Goal: Task Accomplishment & Management: Manage account settings

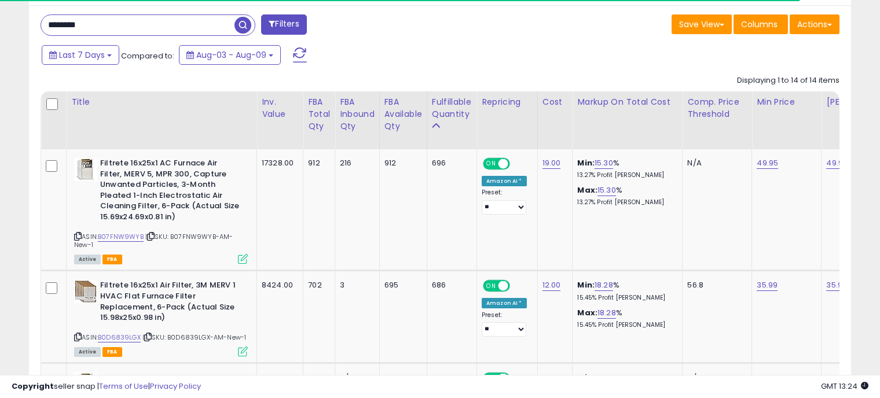
scroll to position [607, 0]
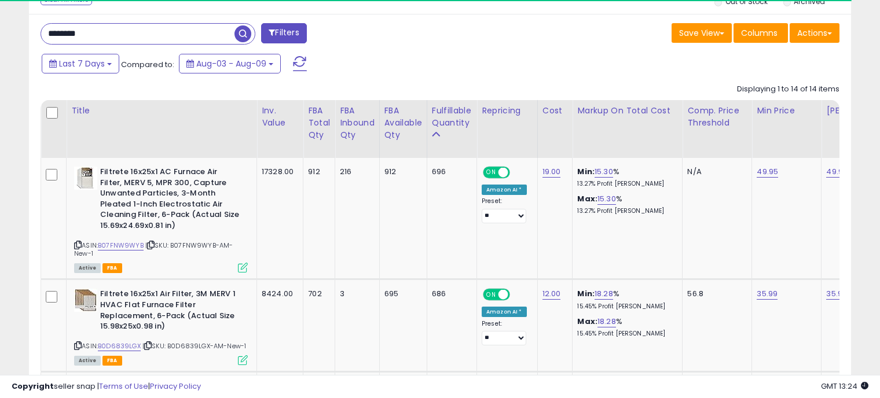
drag, startPoint x: 88, startPoint y: 31, endPoint x: 19, endPoint y: 30, distance: 69.5
click at [240, 32] on span "button" at bounding box center [242, 33] width 17 height 17
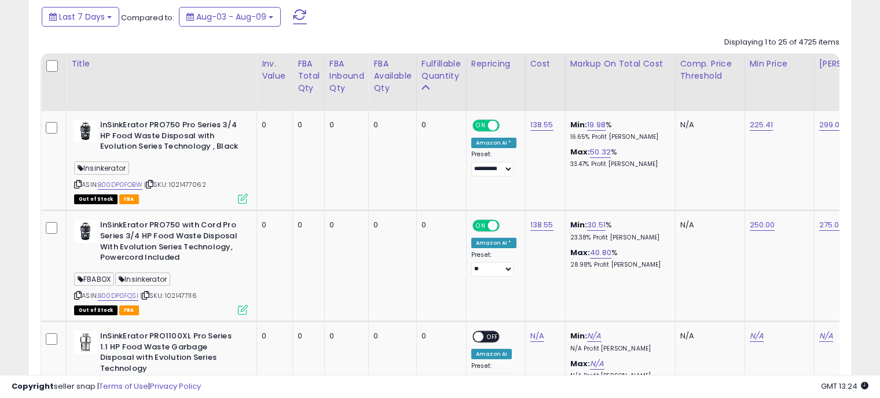
scroll to position [687, 0]
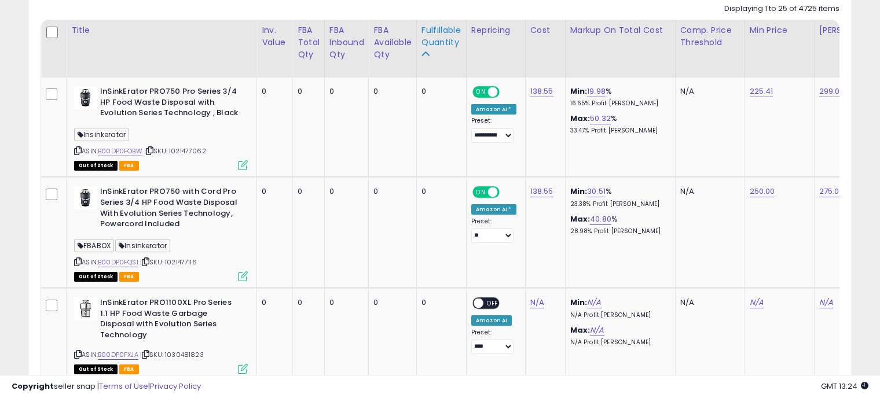
click at [438, 37] on div "Fulfillable Quantity" at bounding box center [441, 36] width 40 height 24
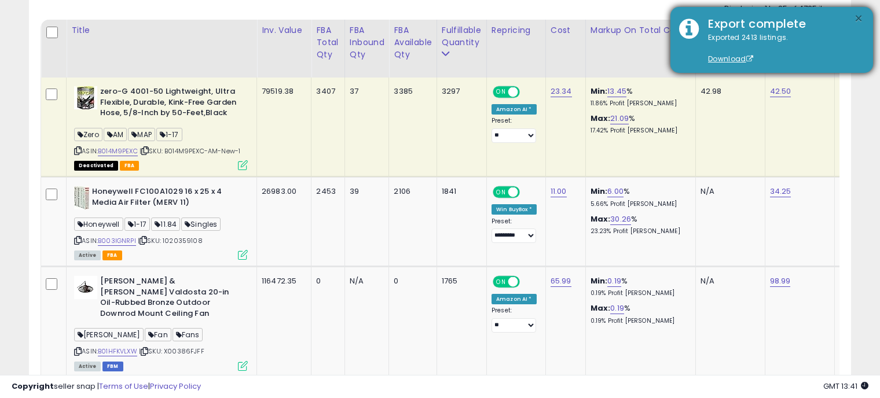
click at [860, 16] on button "×" at bounding box center [858, 19] width 9 height 14
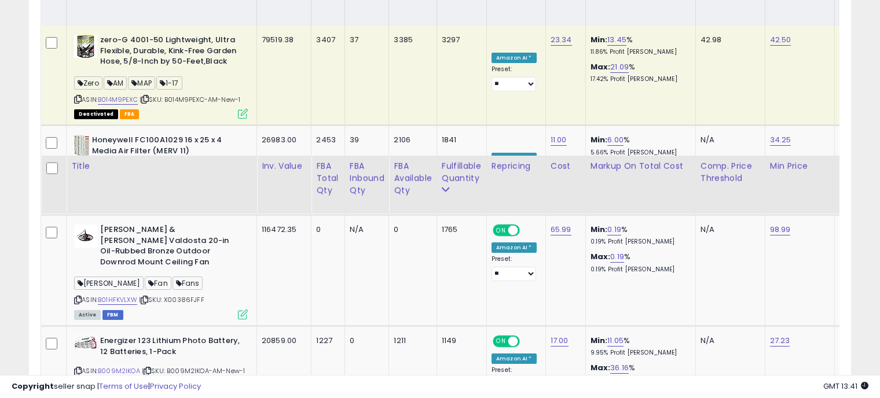
scroll to position [894, 0]
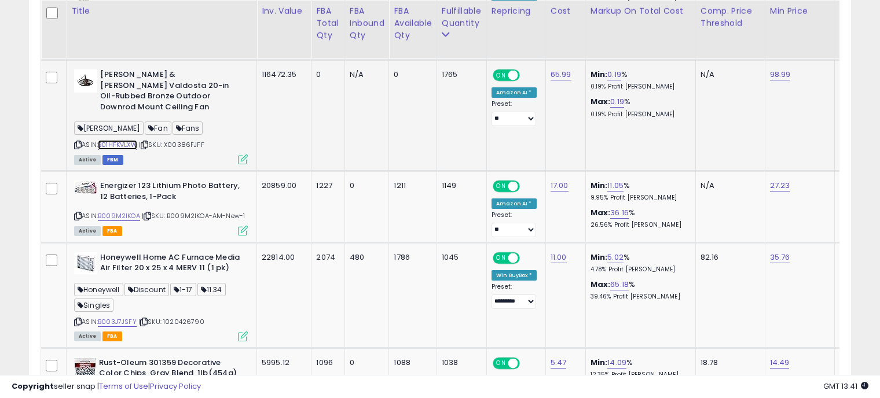
click at [125, 140] on link "B01HFKVLXW" at bounding box center [117, 145] width 39 height 10
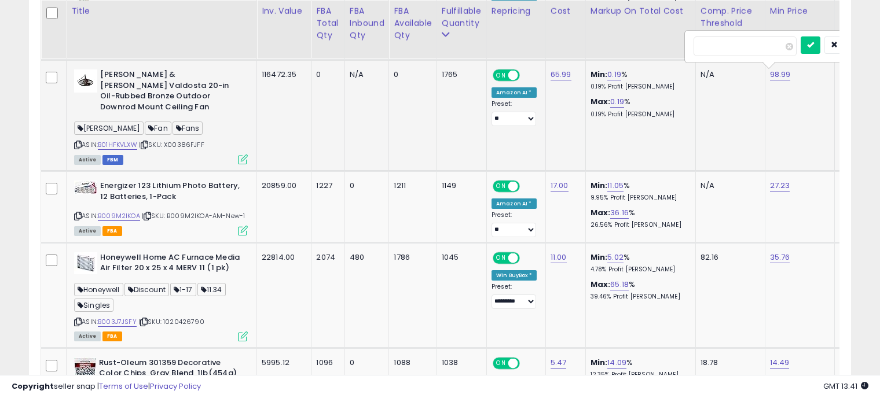
scroll to position [0, 54]
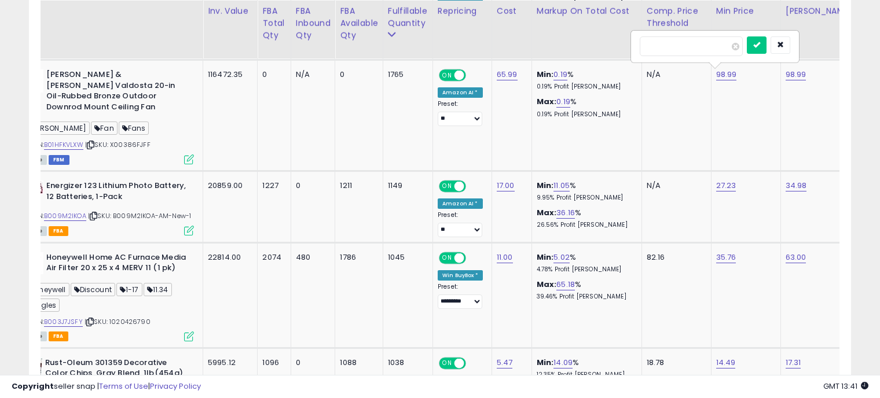
drag, startPoint x: 672, startPoint y: 45, endPoint x: 620, endPoint y: 39, distance: 53.1
type input "*****"
click at [790, 38] on button "button" at bounding box center [781, 44] width 20 height 17
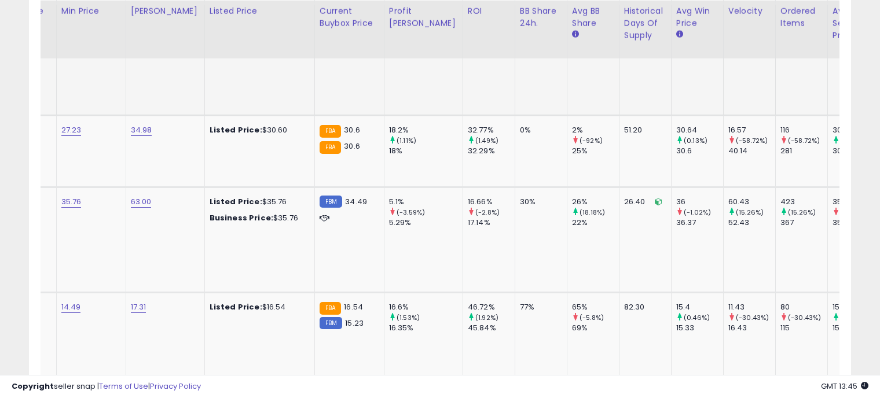
scroll to position [0, 0]
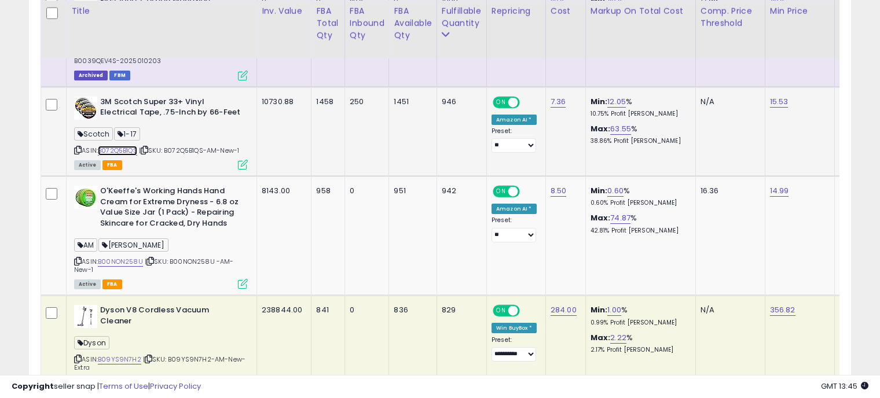
click at [120, 146] on link "B072Q5B1QS" at bounding box center [117, 151] width 39 height 10
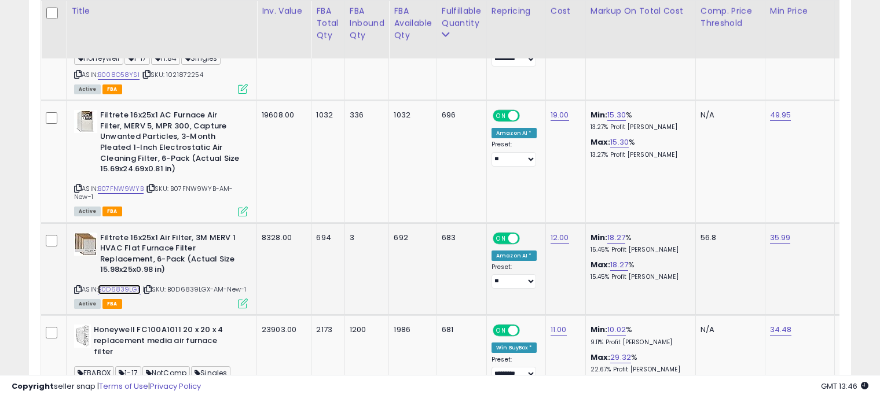
click at [130, 285] on link "B0D6839LGX" at bounding box center [119, 290] width 43 height 10
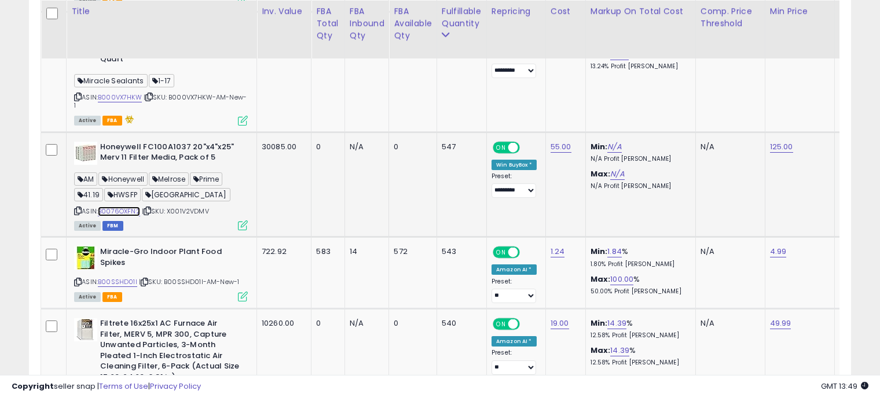
click at [116, 207] on link "B0076OXFN2" at bounding box center [119, 212] width 42 height 10
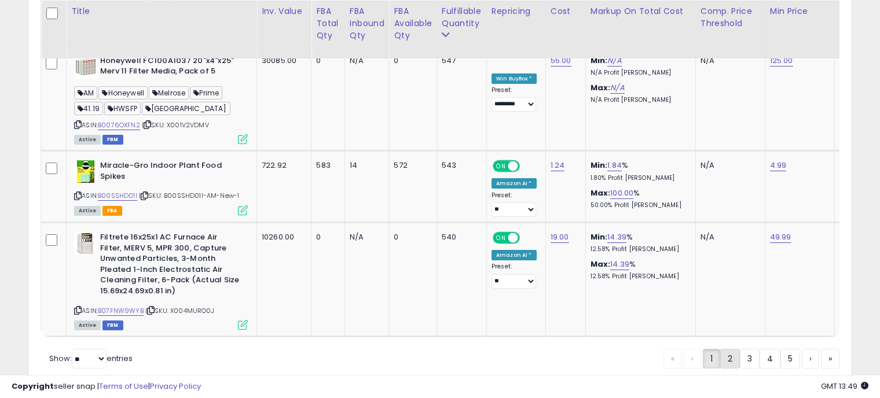
click at [760, 349] on link "2" at bounding box center [770, 359] width 21 height 20
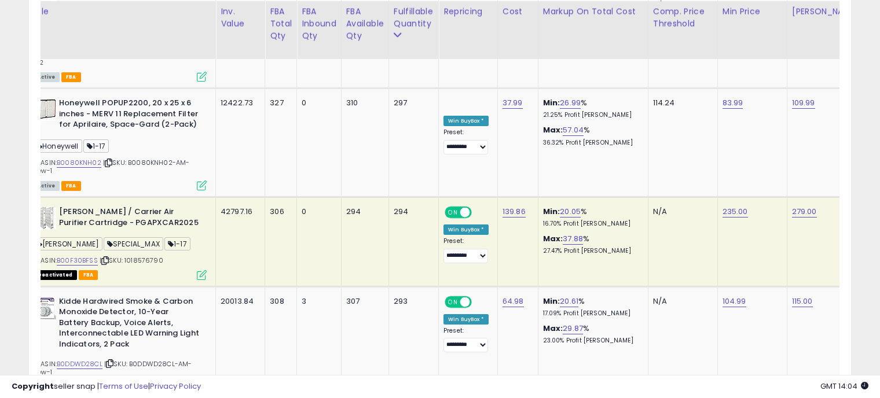
scroll to position [0, 54]
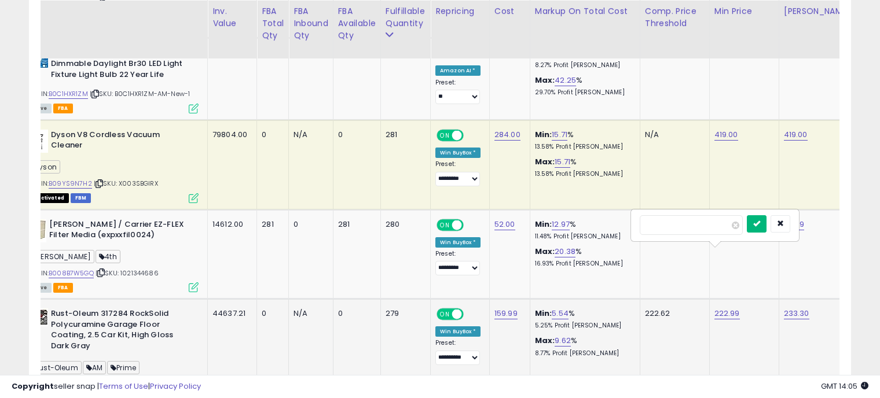
type input "******"
click at [760, 224] on icon "submit" at bounding box center [756, 223] width 7 height 7
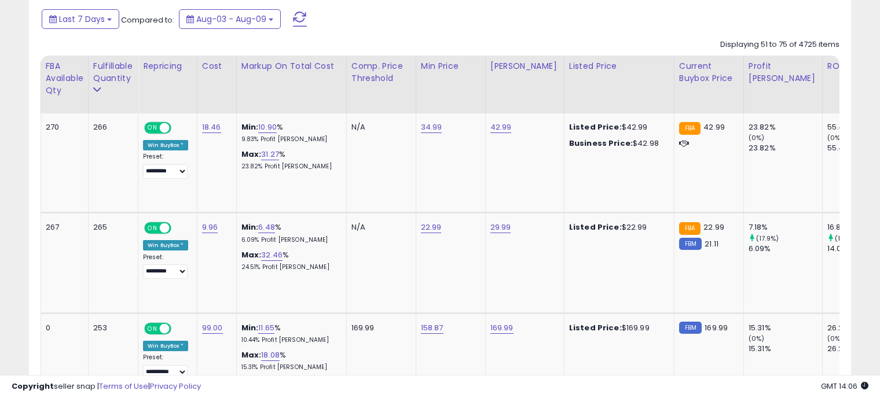
scroll to position [0, 333]
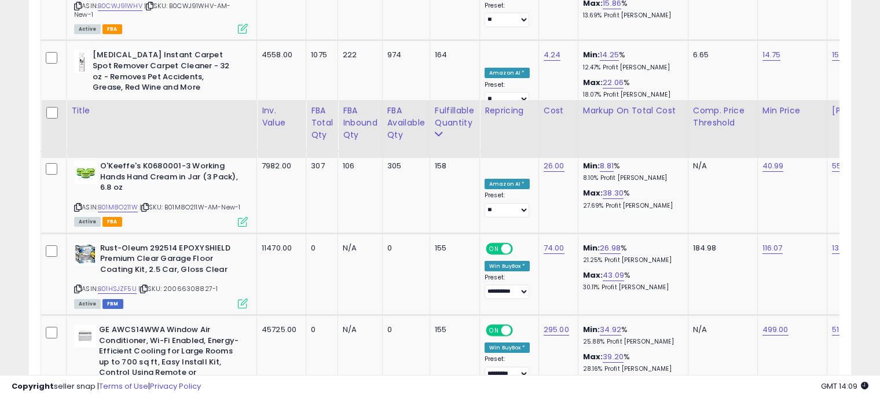
scroll to position [2843, 0]
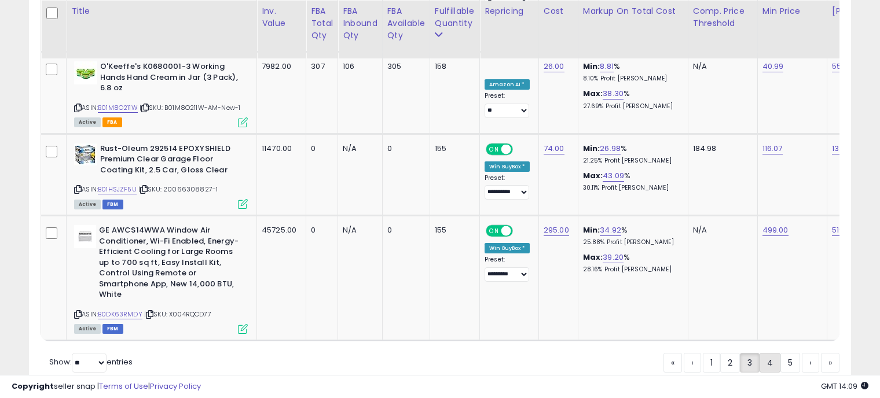
click at [802, 353] on link "4" at bounding box center [810, 363] width 17 height 20
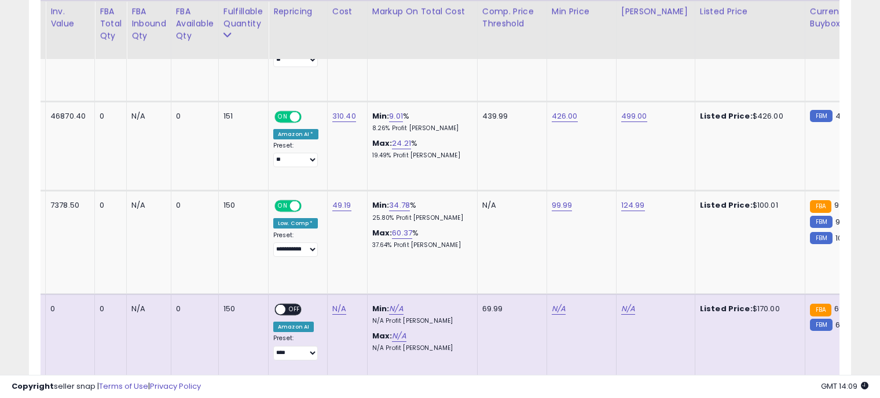
scroll to position [0, 0]
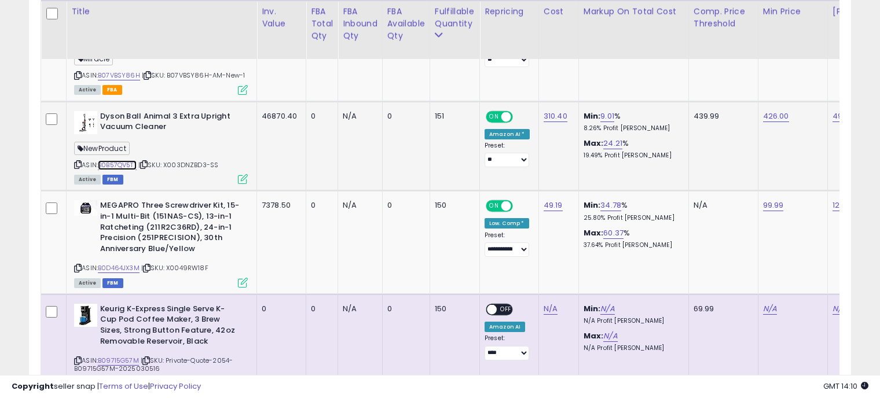
click at [118, 160] on link "B0B57QV5TT" at bounding box center [117, 165] width 39 height 10
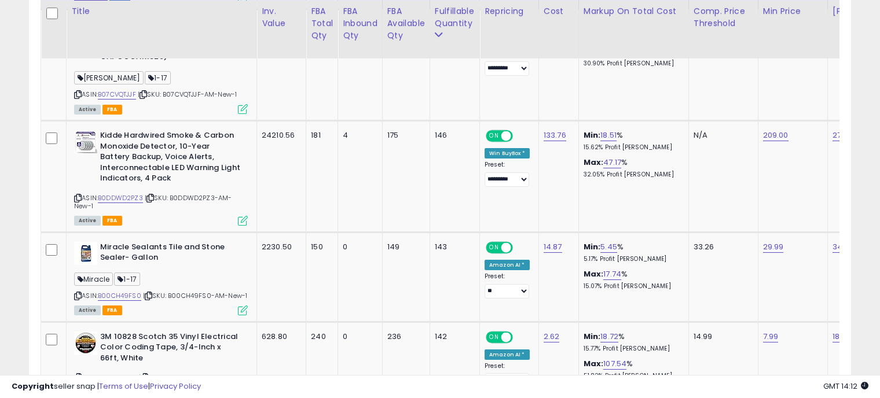
scroll to position [1291, 0]
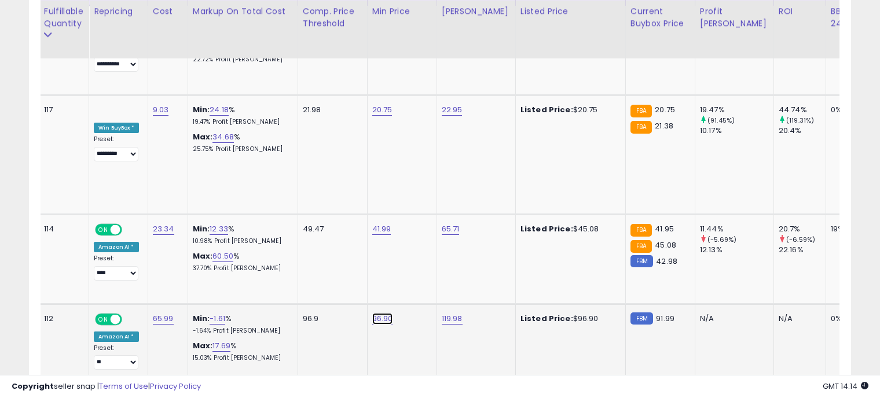
drag, startPoint x: 332, startPoint y: 228, endPoint x: 272, endPoint y: 222, distance: 60.5
type input "*****"
click at [417, 229] on icon "submit" at bounding box center [413, 228] width 7 height 7
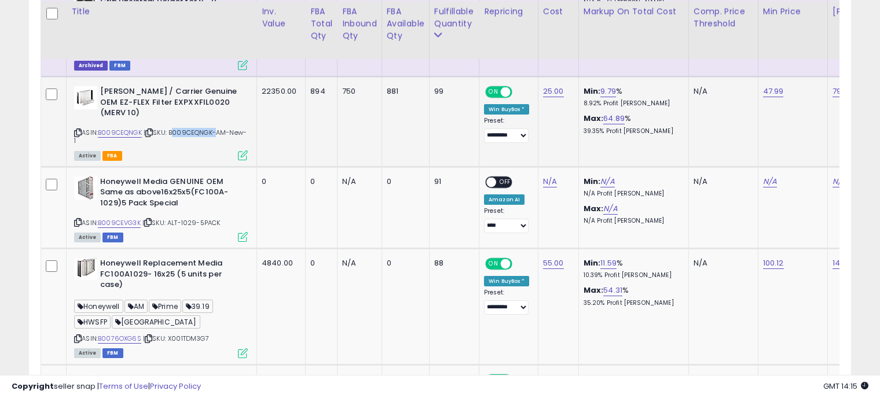
drag, startPoint x: 215, startPoint y: 102, endPoint x: 172, endPoint y: 101, distance: 42.8
click at [172, 128] on span "| SKU: B009CEQNGK-AM-New-1" at bounding box center [160, 136] width 173 height 17
copy span "B009CEQNGK"
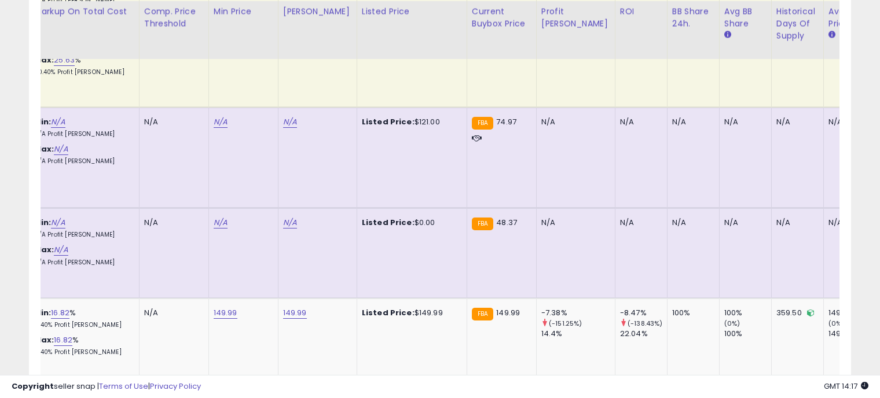
scroll to position [0, 560]
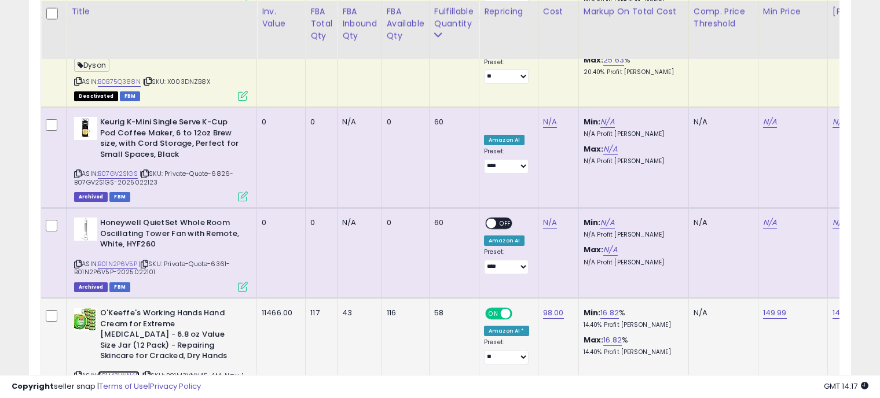
click at [126, 371] on link "B01M3VNN45" at bounding box center [119, 376] width 42 height 10
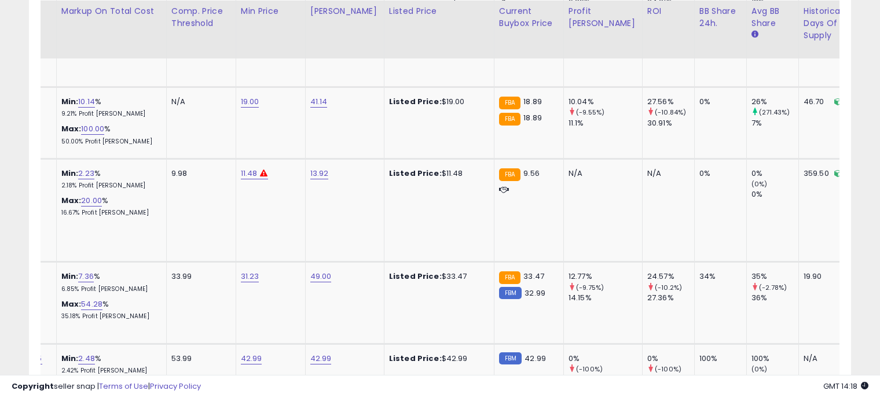
scroll to position [0, 486]
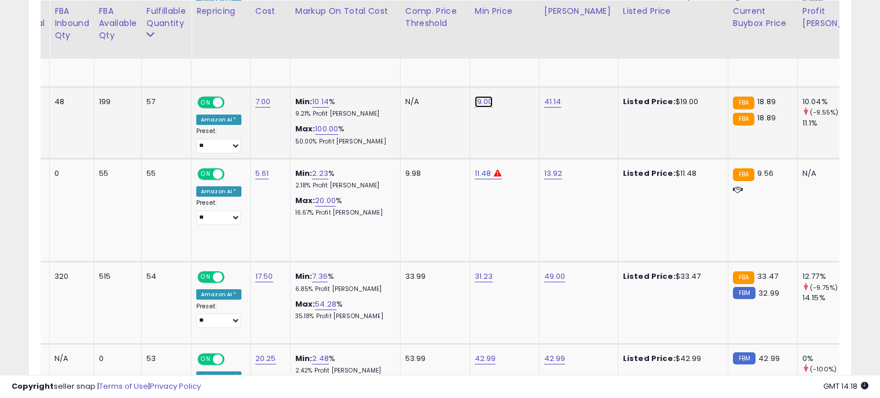
drag, startPoint x: 470, startPoint y: 53, endPoint x: 393, endPoint y: 54, distance: 76.4
click at [393, 54] on div "*****" at bounding box center [471, 58] width 167 height 31
type input "*****"
click at [523, 52] on button "submit" at bounding box center [514, 56] width 20 height 17
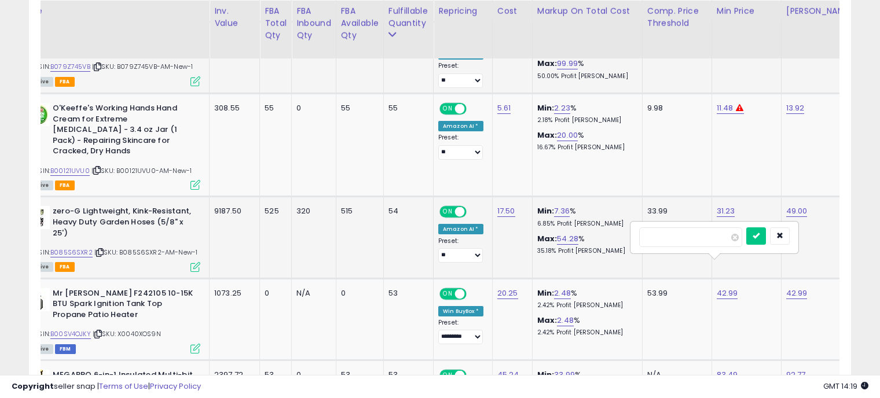
drag, startPoint x: 677, startPoint y: 234, endPoint x: 606, endPoint y: 231, distance: 71.9
type input "*****"
click at [766, 233] on button "submit" at bounding box center [756, 236] width 20 height 17
click at [790, 222] on button "button" at bounding box center [780, 224] width 20 height 17
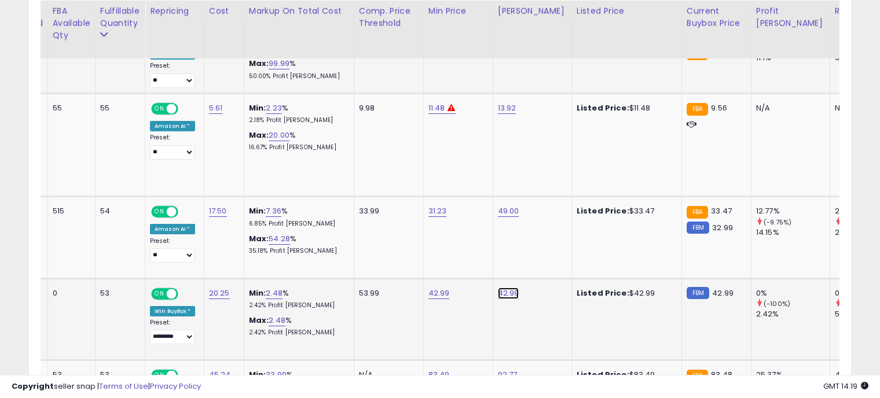
drag, startPoint x: 461, startPoint y: 232, endPoint x: 383, endPoint y: 234, distance: 78.2
type input "*****"
click at [541, 232] on icon "submit" at bounding box center [537, 235] width 7 height 7
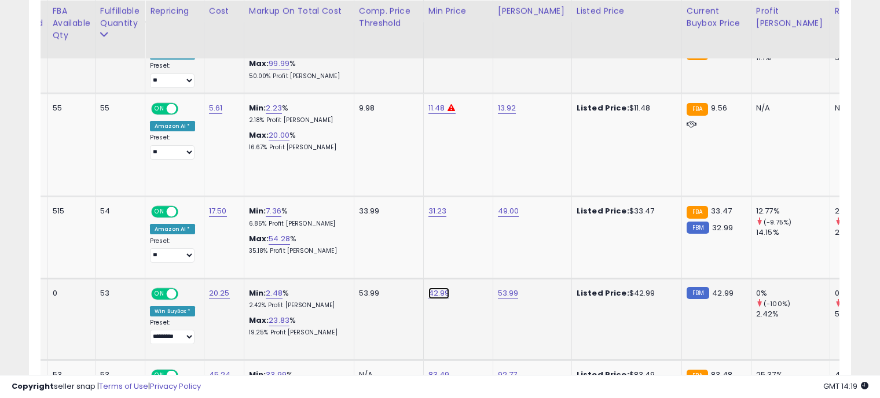
drag, startPoint x: 395, startPoint y: 233, endPoint x: 327, endPoint y: 228, distance: 68.5
type input "*****"
click at [478, 233] on button "submit" at bounding box center [468, 236] width 20 height 17
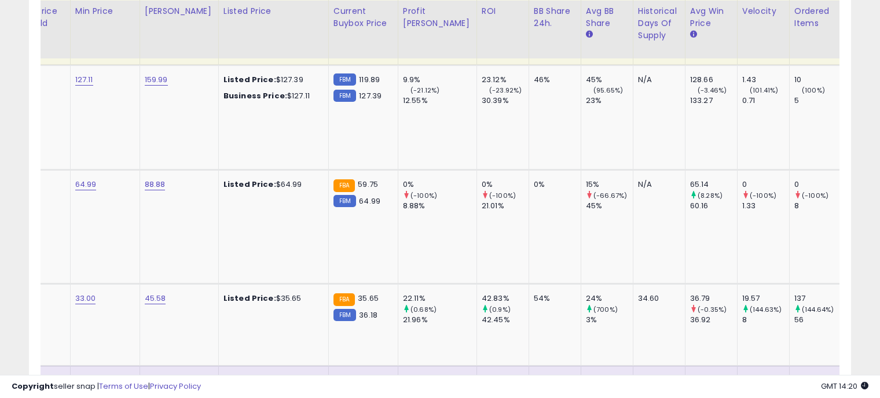
scroll to position [0, 689]
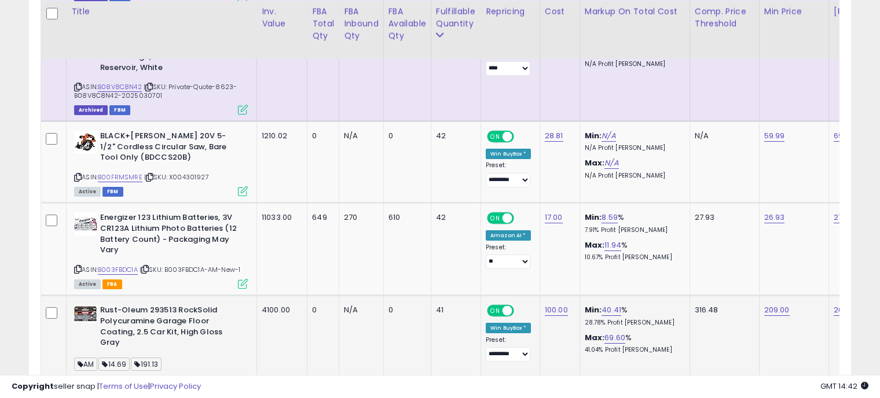
click at [117, 376] on link "B06XJ17JVD" at bounding box center [116, 381] width 37 height 10
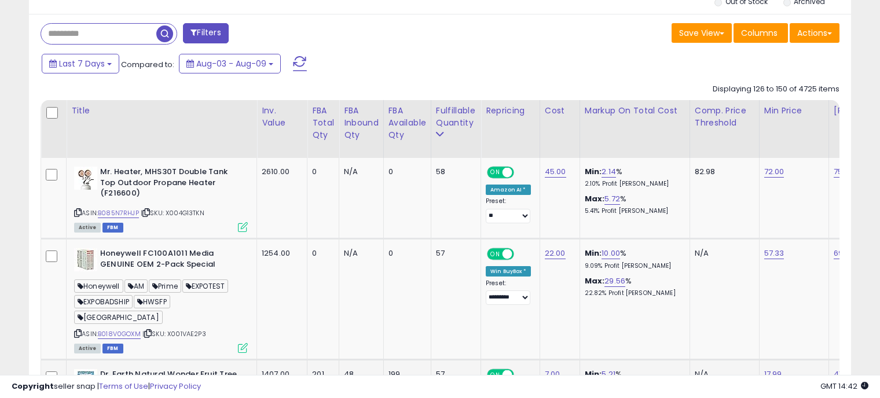
scroll to position [611, 0]
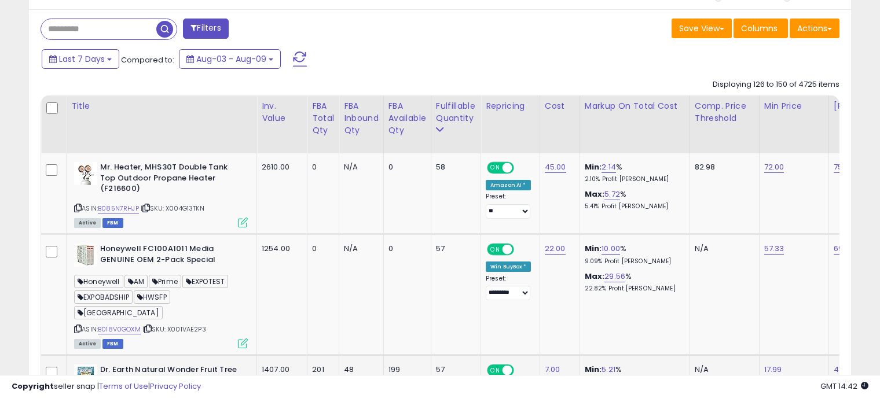
click at [98, 31] on input "text" at bounding box center [98, 29] width 115 height 20
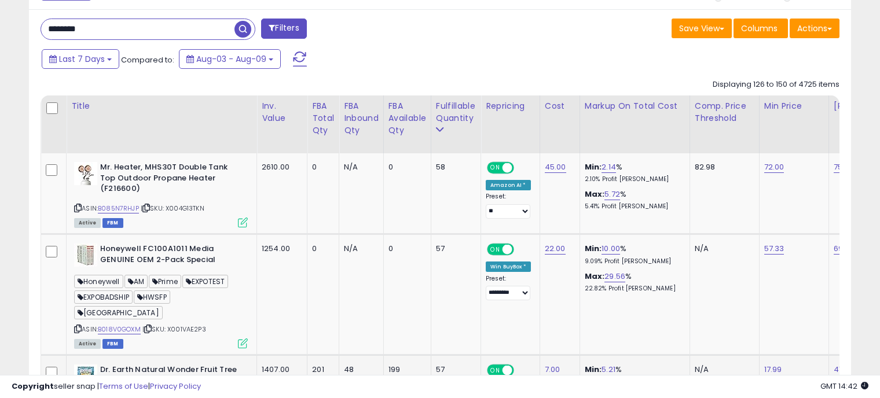
type input "********"
click at [245, 30] on span "button" at bounding box center [242, 29] width 17 height 17
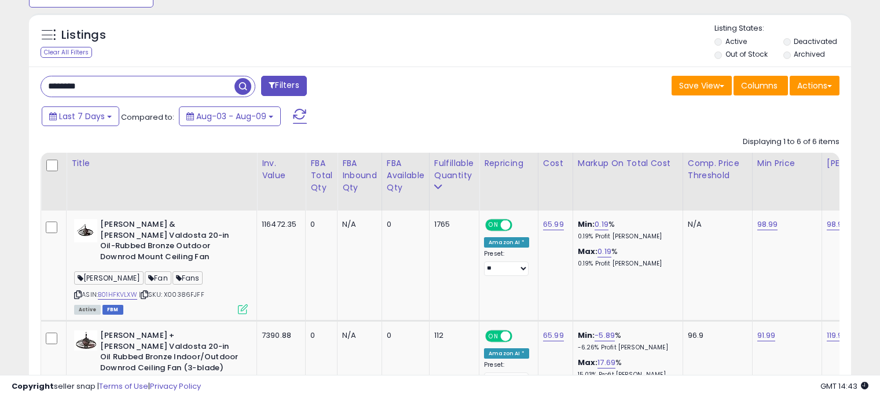
scroll to position [672, 0]
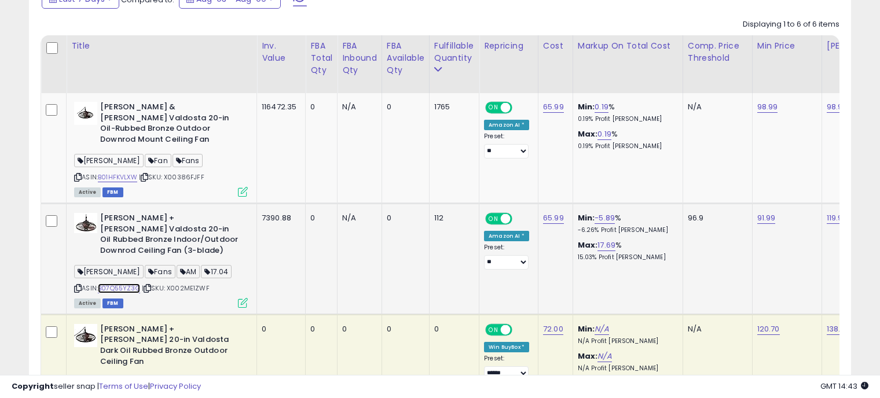
click at [115, 284] on link "B07Q55YZ3G" at bounding box center [119, 289] width 42 height 10
click at [116, 173] on link "B01HFKVLXW" at bounding box center [117, 178] width 39 height 10
click at [763, 104] on link "98.99" at bounding box center [767, 107] width 21 height 12
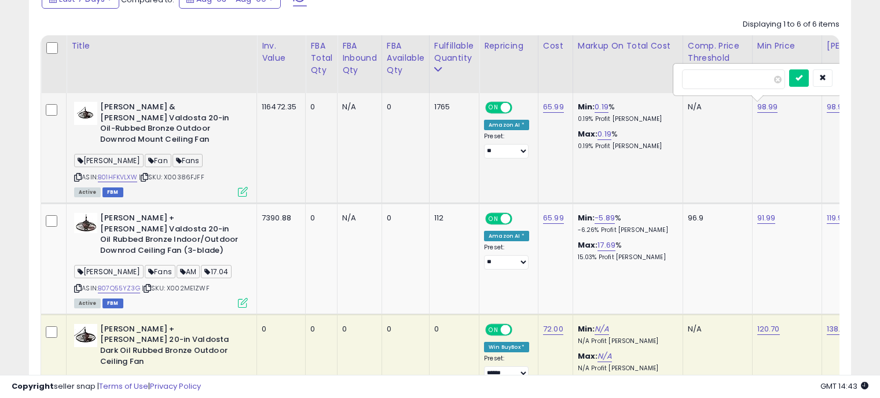
scroll to position [0, 43]
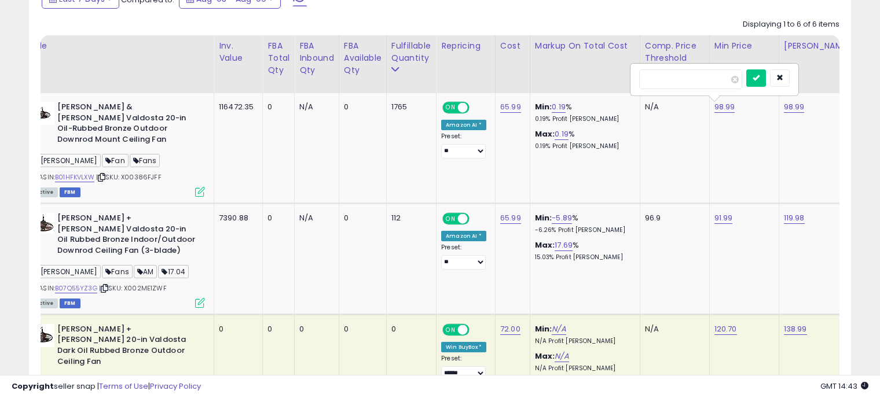
drag, startPoint x: 695, startPoint y: 80, endPoint x: 601, endPoint y: 68, distance: 94.6
type input "*****"
click at [766, 80] on button "submit" at bounding box center [756, 77] width 20 height 17
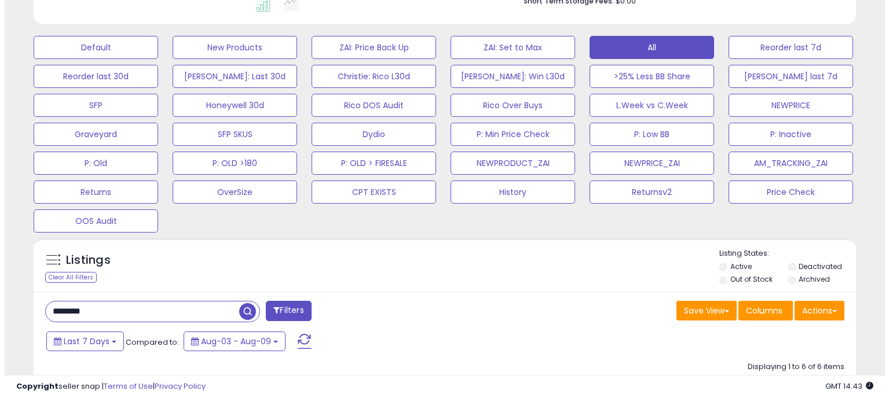
scroll to position [441, 0]
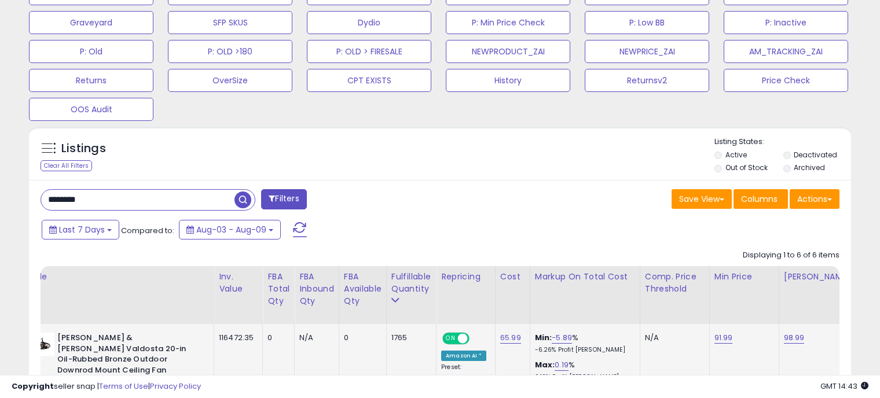
drag, startPoint x: 112, startPoint y: 204, endPoint x: 13, endPoint y: 186, distance: 101.1
click at [13, 186] on div "**********" at bounding box center [440, 326] width 868 height 1435
click at [244, 196] on span "button" at bounding box center [242, 200] width 17 height 17
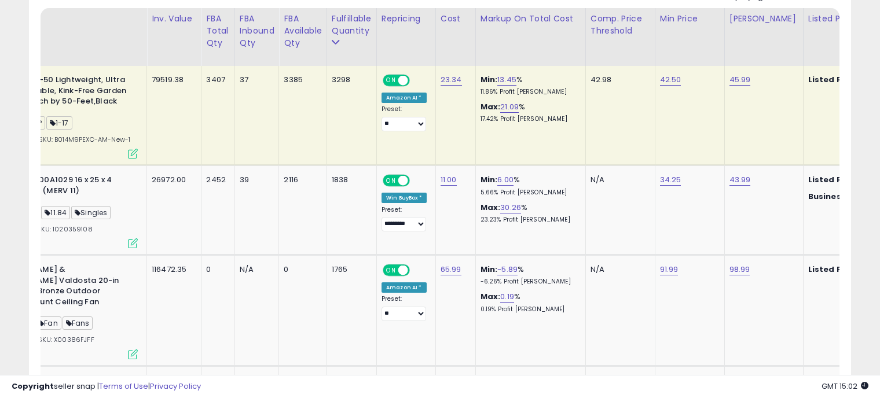
scroll to position [0, 0]
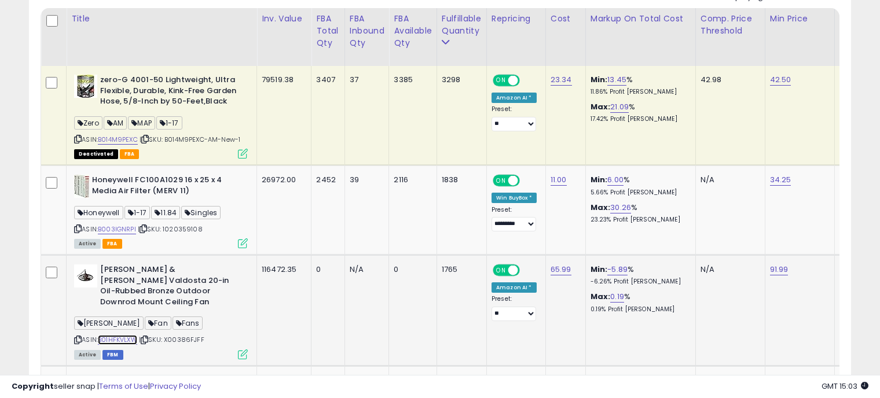
click at [113, 335] on link "B01HFKVLXW" at bounding box center [117, 340] width 39 height 10
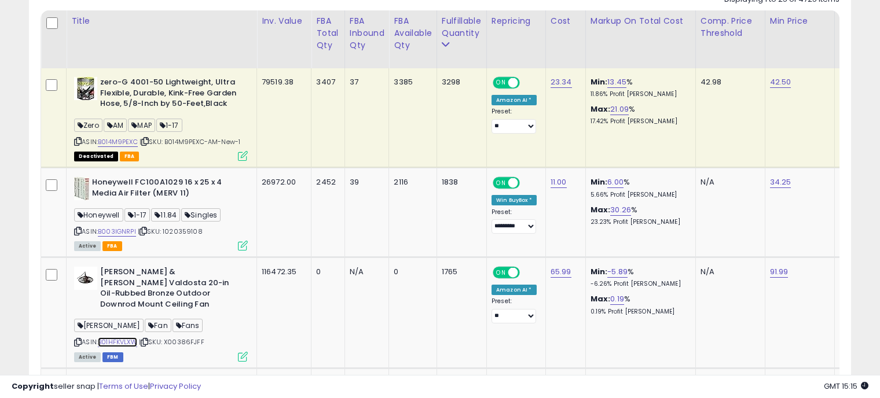
scroll to position [680, 0]
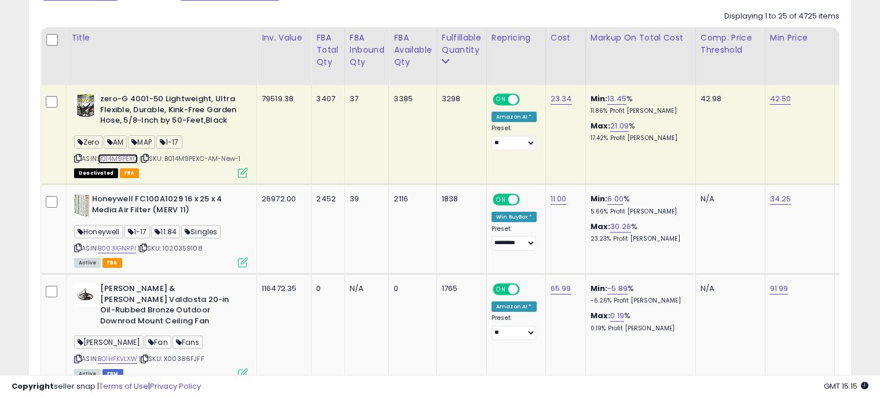
click at [122, 154] on link "B014M9PEXC" at bounding box center [118, 159] width 40 height 10
click at [124, 354] on link "B01HFKVLXW" at bounding box center [117, 359] width 39 height 10
